Goal: Find specific page/section: Find specific page/section

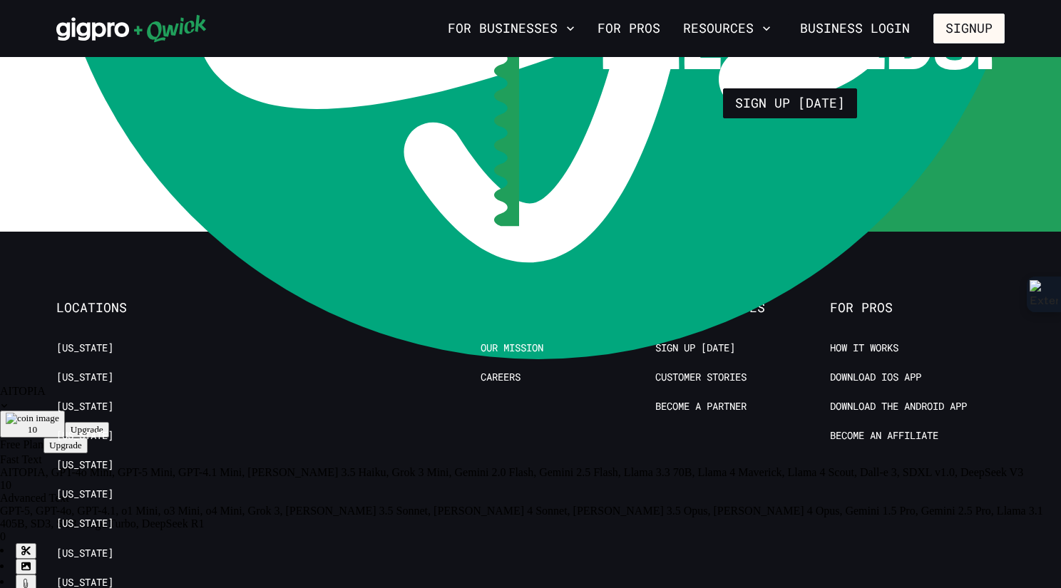
scroll to position [3433, 0]
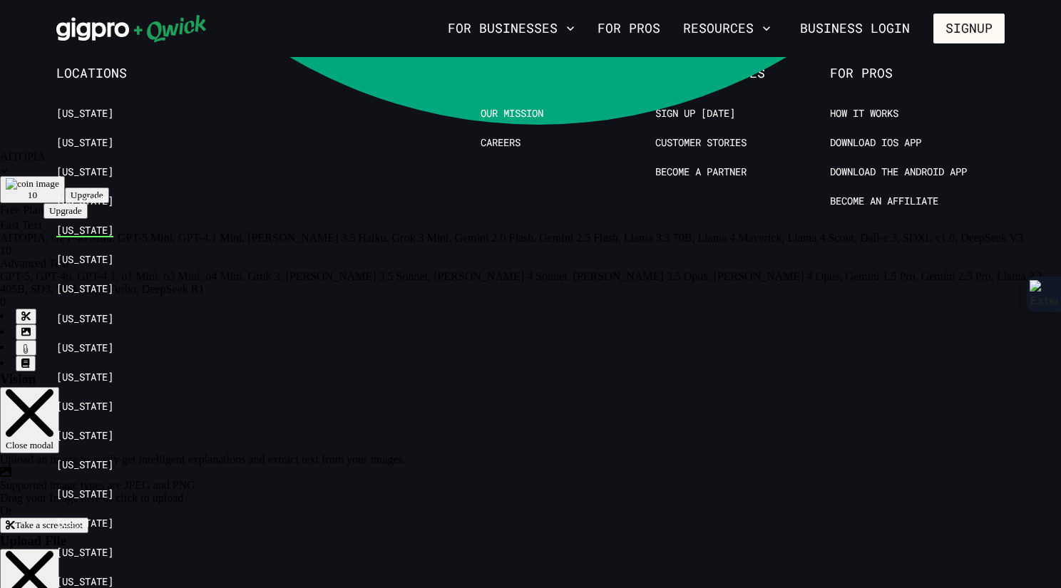
click at [72, 224] on link "[US_STATE]" at bounding box center [84, 231] width 57 height 14
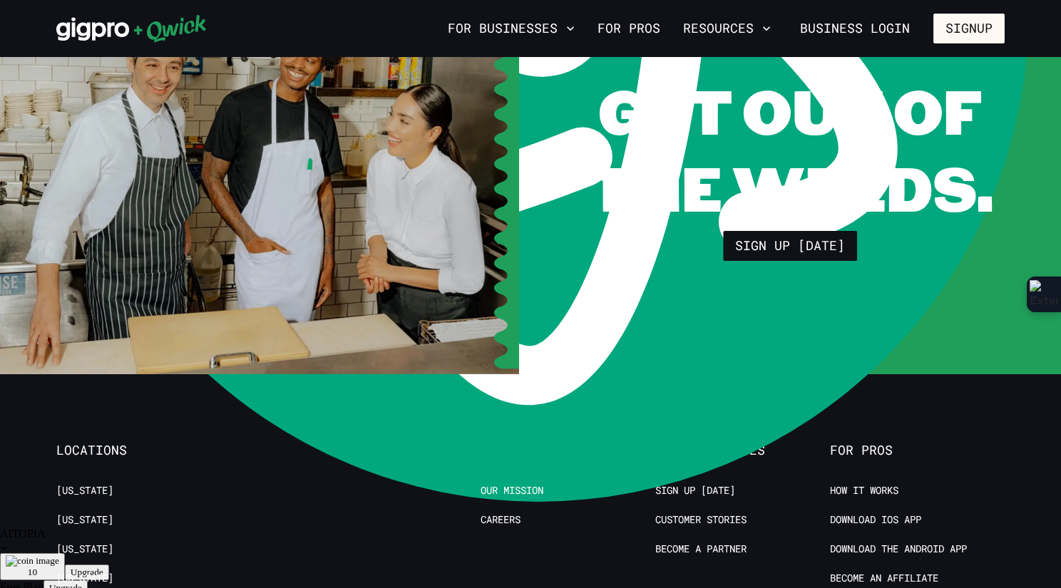
scroll to position [3198, 0]
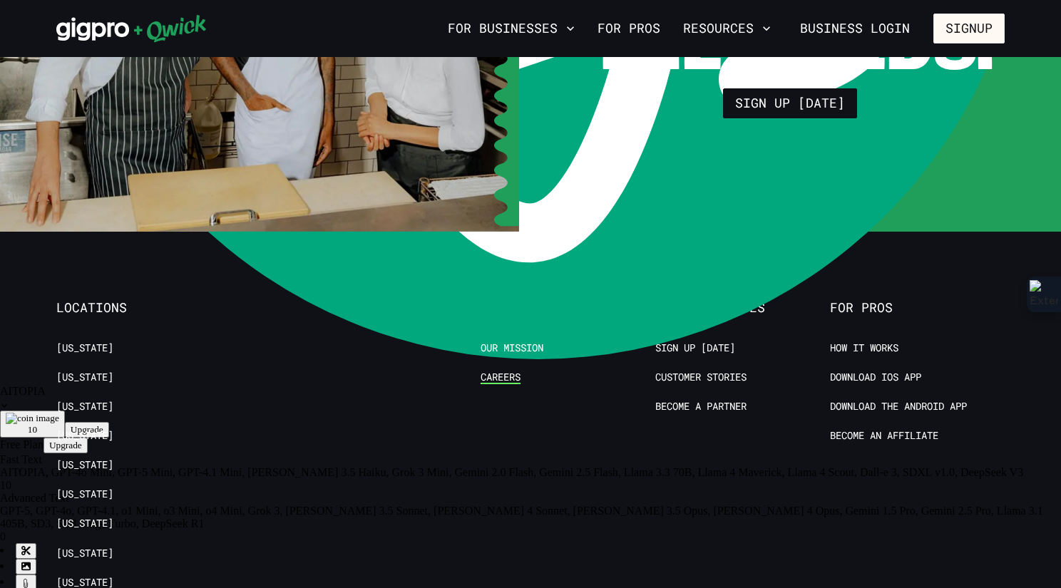
click at [518, 371] on link "Careers" at bounding box center [501, 378] width 40 height 14
click at [683, 371] on link "Customer stories" at bounding box center [700, 378] width 91 height 14
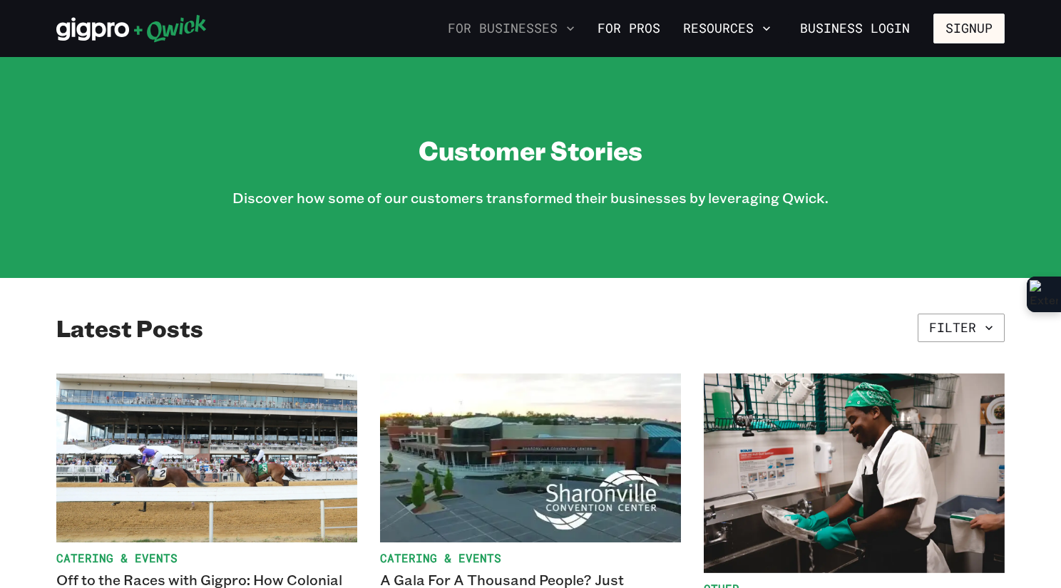
click at [536, 22] on button "For Businesses" at bounding box center [511, 28] width 138 height 24
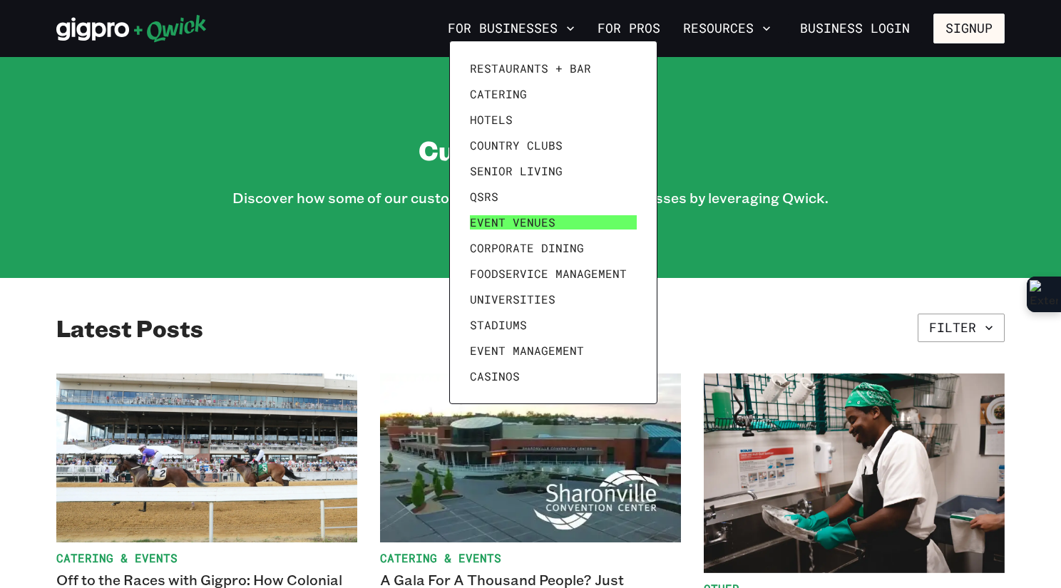
click at [500, 220] on span "Event Venues" at bounding box center [513, 222] width 86 height 14
